Goal: Transaction & Acquisition: Book appointment/travel/reservation

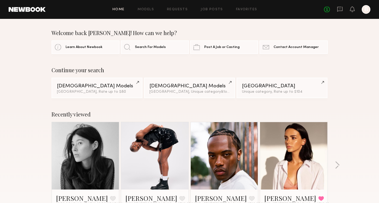
scroll to position [61, 0]
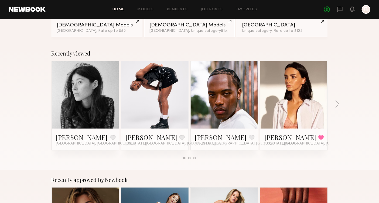
click at [349, 8] on div "No fees up to $5,000 B" at bounding box center [347, 9] width 46 height 9
click at [354, 9] on icon at bounding box center [351, 9] width 5 height 6
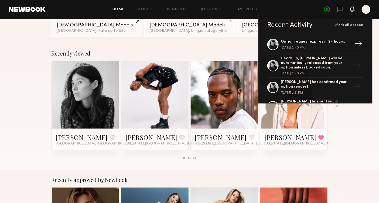
click at [352, 43] on div "→" at bounding box center [358, 44] width 12 height 14
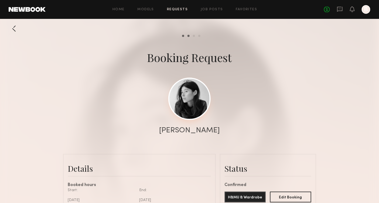
click at [193, 102] on link at bounding box center [189, 99] width 42 height 42
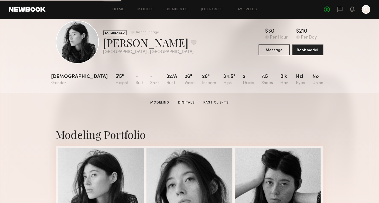
scroll to position [12, 0]
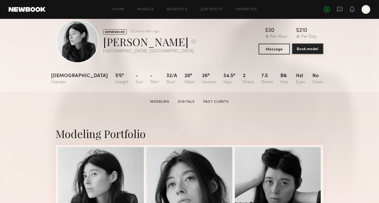
click at [293, 50] on button "Book model" at bounding box center [307, 48] width 31 height 11
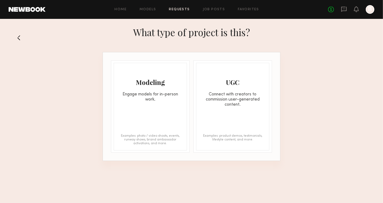
click at [19, 42] on div "What type of project is this?" at bounding box center [191, 37] width 383 height 29
click at [16, 36] on div "What type of project is this?" at bounding box center [191, 37] width 383 height 29
click at [18, 38] on button at bounding box center [20, 37] width 9 height 9
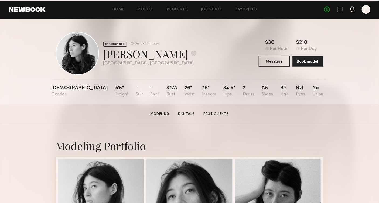
click at [352, 6] on icon at bounding box center [352, 6] width 1 height 1
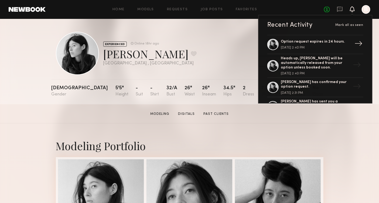
click at [352, 45] on div "→" at bounding box center [358, 44] width 12 height 14
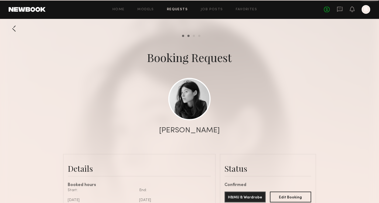
scroll to position [440, 0]
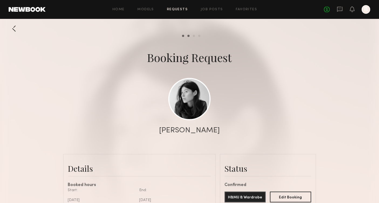
click at [207, 58] on div "Booking Request" at bounding box center [189, 57] width 85 height 15
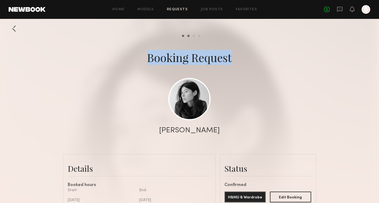
click at [207, 58] on div "Booking Request" at bounding box center [189, 57] width 85 height 15
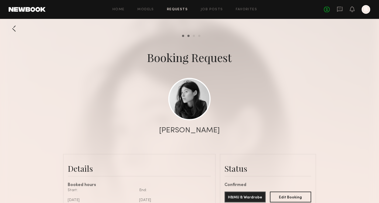
click at [246, 77] on div at bounding box center [189, 108] width 379 height 216
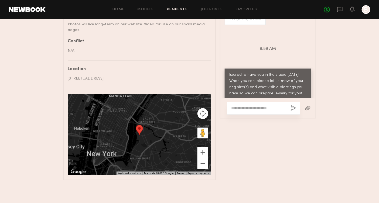
scroll to position [347, 0]
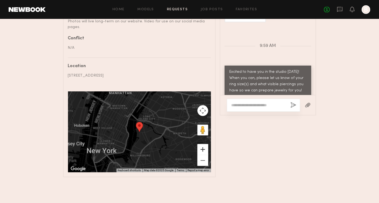
click at [205, 149] on button "Zoom in" at bounding box center [202, 149] width 11 height 11
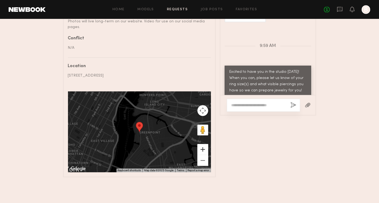
click at [205, 149] on button "Zoom in" at bounding box center [202, 149] width 11 height 11
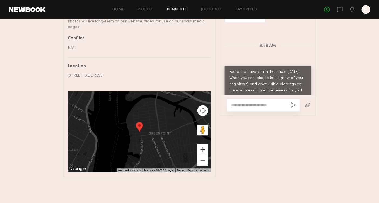
click at [205, 149] on button "Zoom in" at bounding box center [202, 149] width 11 height 11
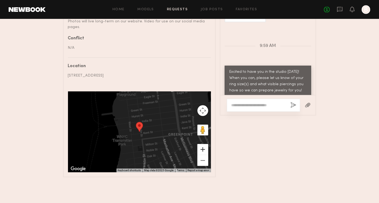
click at [205, 149] on button "Zoom in" at bounding box center [202, 149] width 11 height 11
